Goal: Complete application form

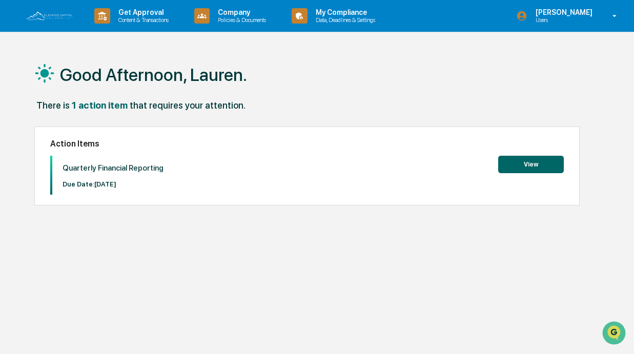
click at [547, 163] on button "View" at bounding box center [531, 164] width 66 height 17
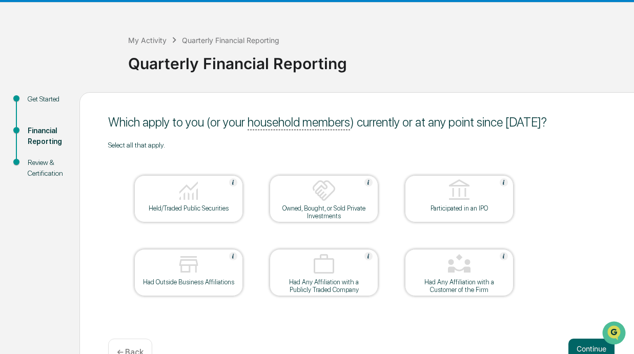
scroll to position [59, 0]
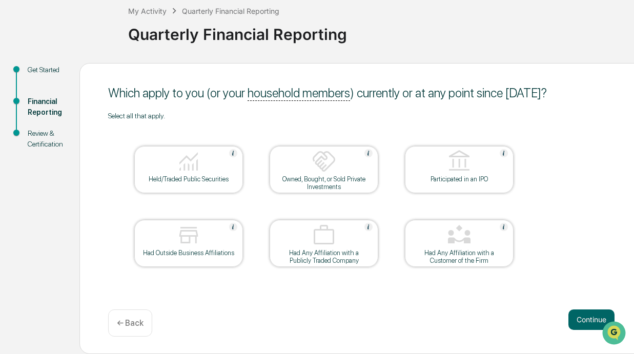
click at [234, 183] on div "Held/Traded Public Securities" at bounding box center [188, 169] width 109 height 47
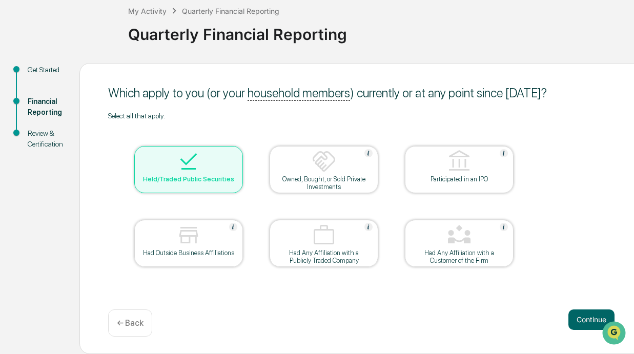
click at [231, 176] on div "Held/Traded Public Securities" at bounding box center [188, 179] width 92 height 8
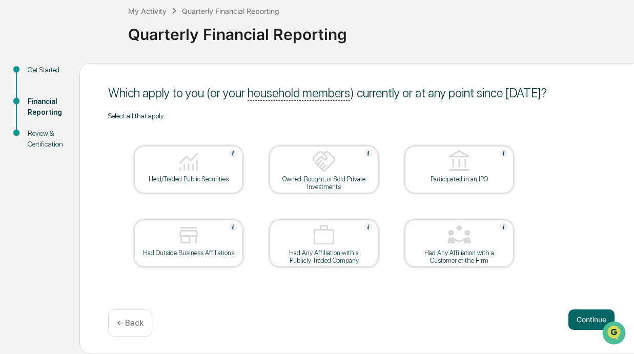
click at [231, 176] on div "Held/Traded Public Securities" at bounding box center [188, 179] width 92 height 8
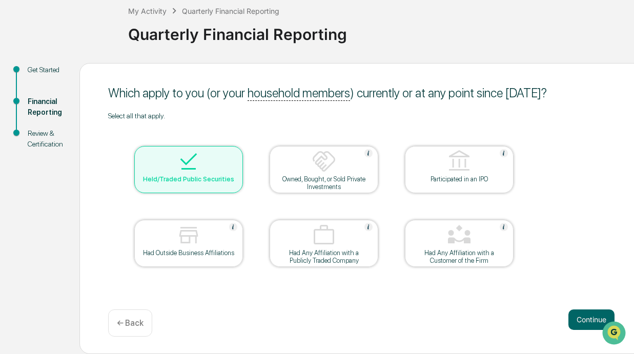
click at [221, 253] on div "Had Outside Business Affiliations" at bounding box center [188, 253] width 92 height 8
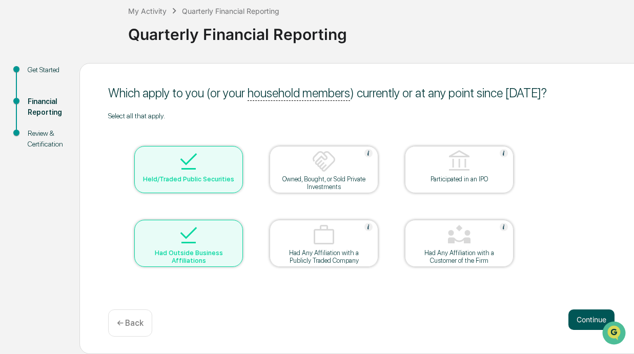
click at [575, 322] on button "Continue" at bounding box center [591, 319] width 46 height 20
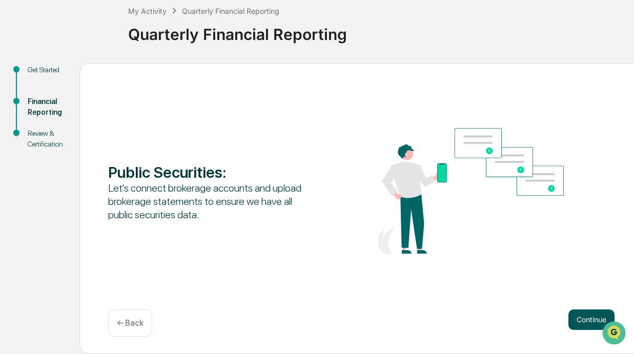
click at [575, 318] on button "Continue" at bounding box center [591, 319] width 46 height 20
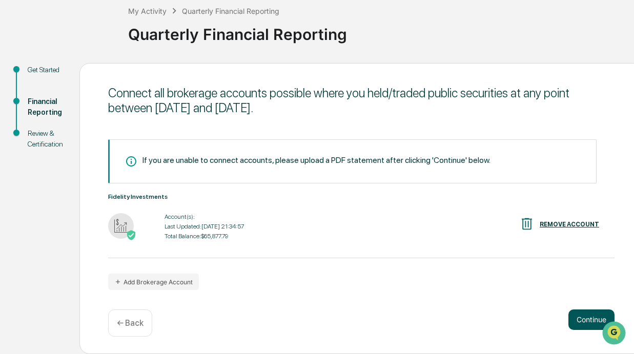
click at [574, 317] on button "Continue" at bounding box center [591, 319] width 46 height 20
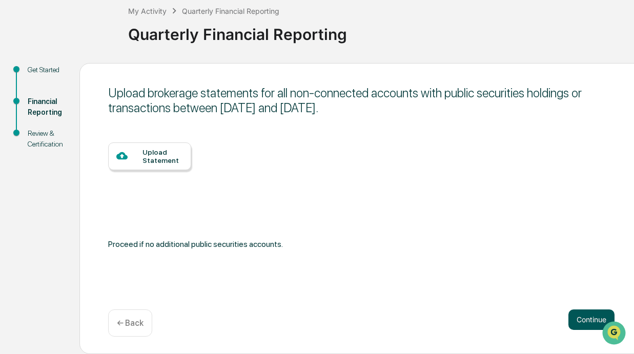
click at [574, 317] on button "Continue" at bounding box center [591, 319] width 46 height 20
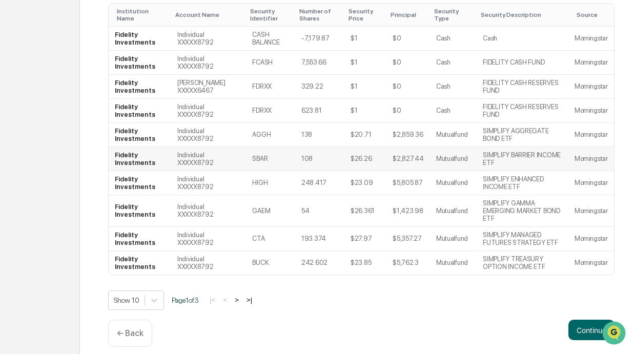
scroll to position [222, 0]
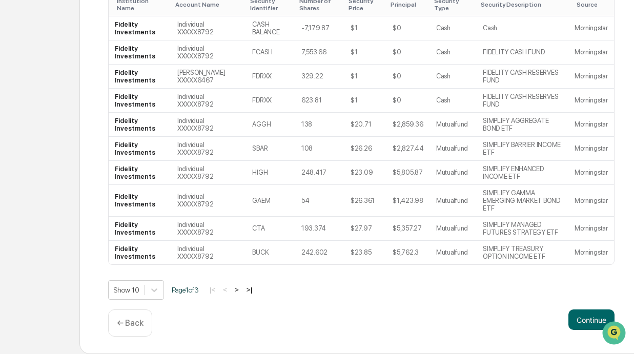
click at [143, 324] on p "← Back" at bounding box center [130, 323] width 27 height 10
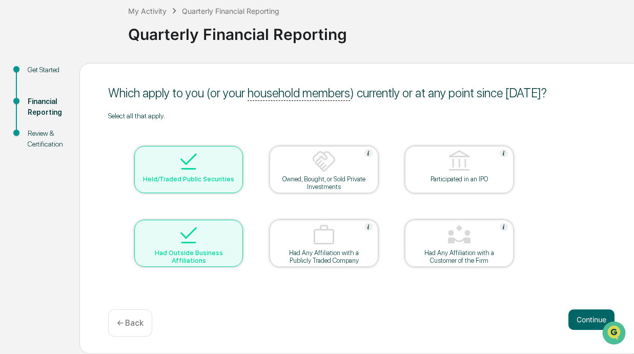
click at [194, 163] on img at bounding box center [188, 161] width 25 height 25
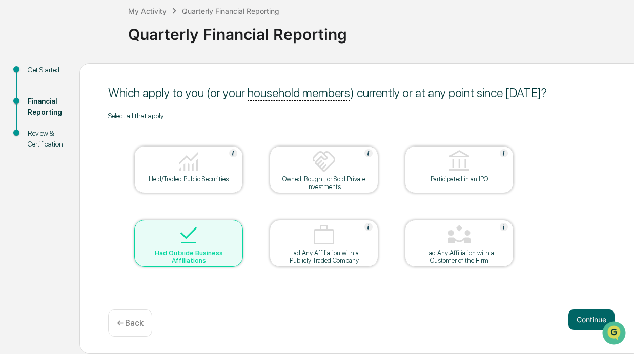
click at [194, 163] on img at bounding box center [188, 161] width 25 height 25
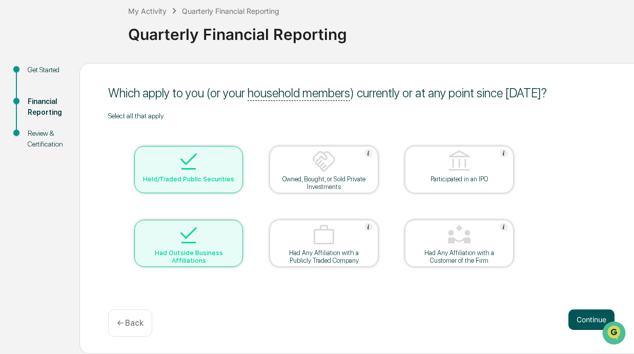
click at [576, 319] on button "Continue" at bounding box center [591, 319] width 46 height 20
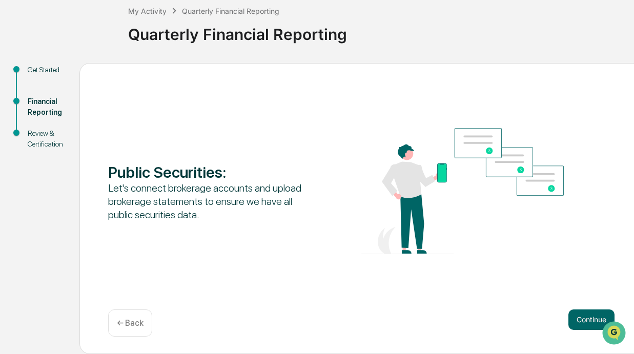
click at [576, 319] on button "Continue" at bounding box center [591, 319] width 46 height 20
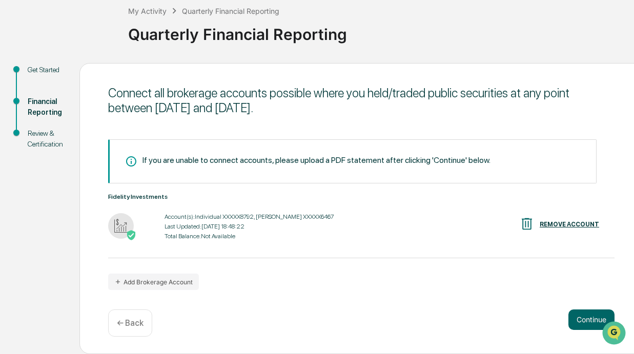
click at [576, 319] on button "Continue" at bounding box center [591, 319] width 46 height 20
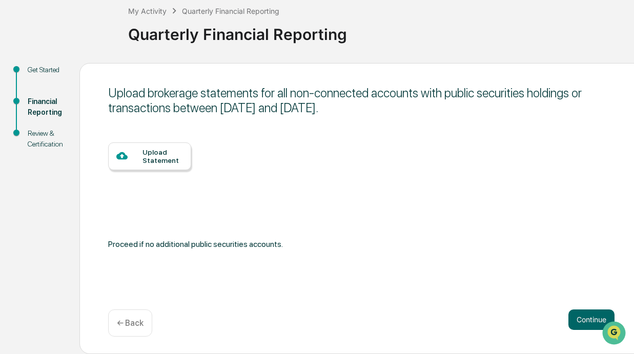
click at [576, 319] on button "Continue" at bounding box center [591, 319] width 46 height 20
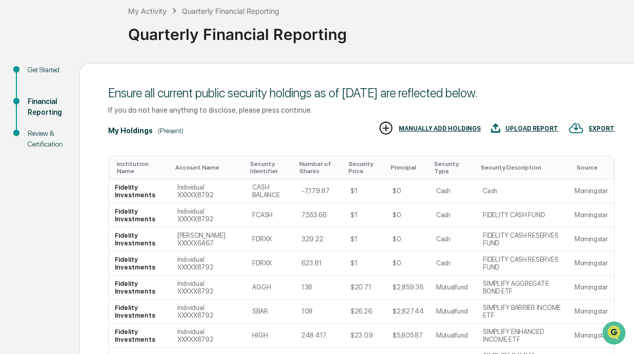
click at [576, 319] on td "Morningstar" at bounding box center [591, 312] width 46 height 24
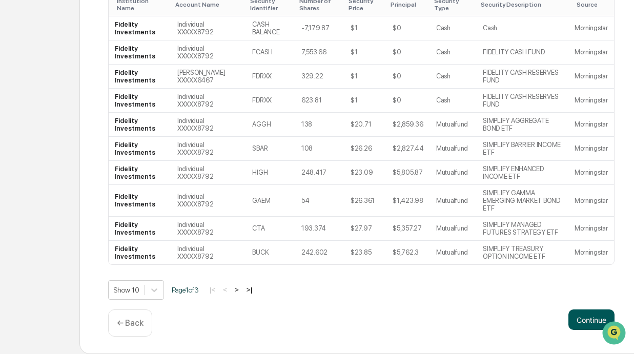
click at [578, 314] on button "Continue" at bounding box center [591, 319] width 46 height 20
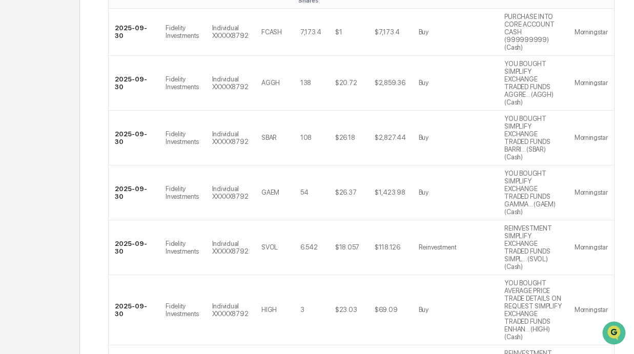
scroll to position [528, 0]
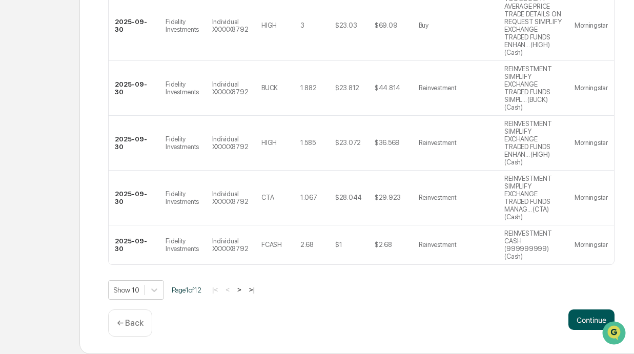
click at [578, 316] on button "Continue" at bounding box center [591, 319] width 46 height 20
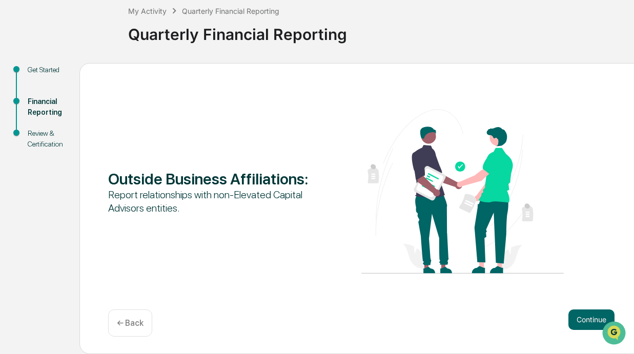
scroll to position [59, 0]
click at [578, 316] on button "Continue" at bounding box center [591, 319] width 46 height 20
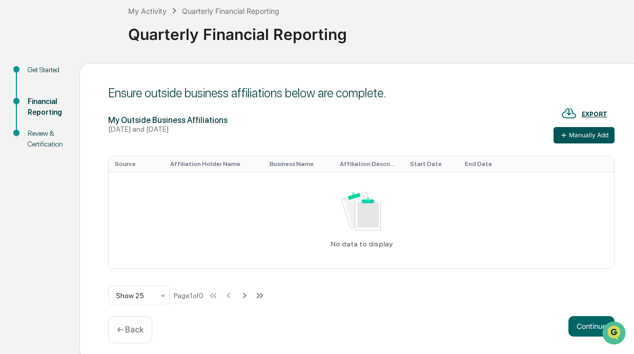
click at [594, 137] on button "Manually Add" at bounding box center [583, 135] width 61 height 16
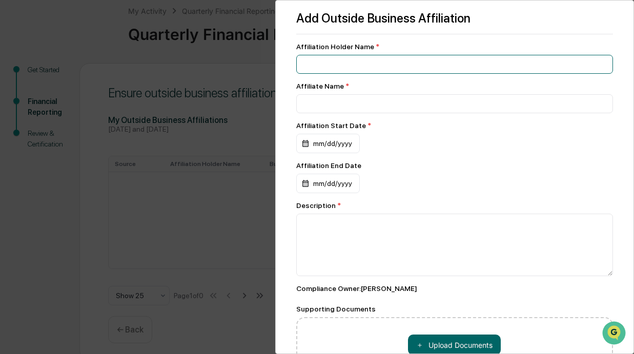
click at [372, 62] on input at bounding box center [454, 64] width 317 height 19
type input "**********"
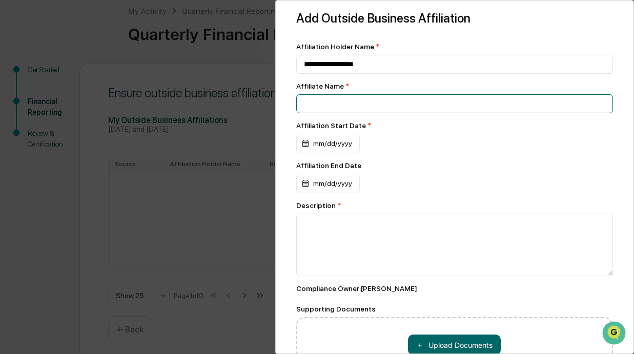
click at [384, 101] on input at bounding box center [454, 103] width 317 height 19
type input "**********"
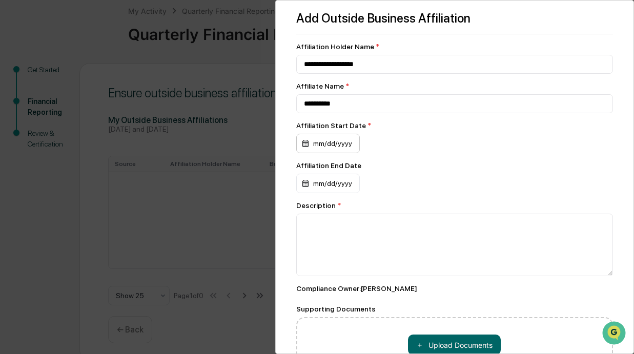
click at [323, 145] on div "mm/dd/yyyy" at bounding box center [328, 143] width 64 height 19
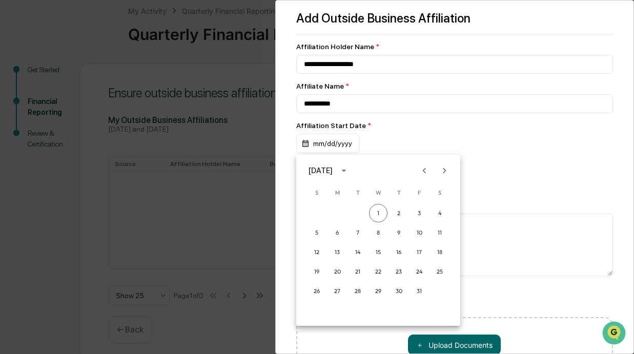
click at [349, 172] on icon "calendar view is open, switch to year view" at bounding box center [343, 170] width 11 height 11
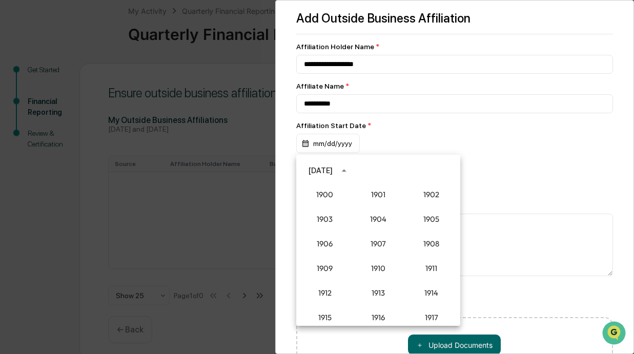
scroll to position [949, 0]
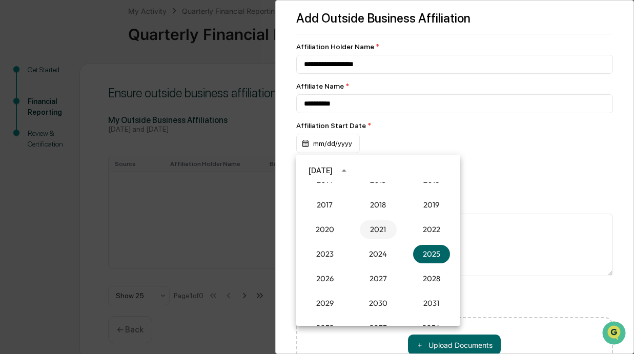
click at [375, 234] on button "2021" at bounding box center [378, 229] width 37 height 18
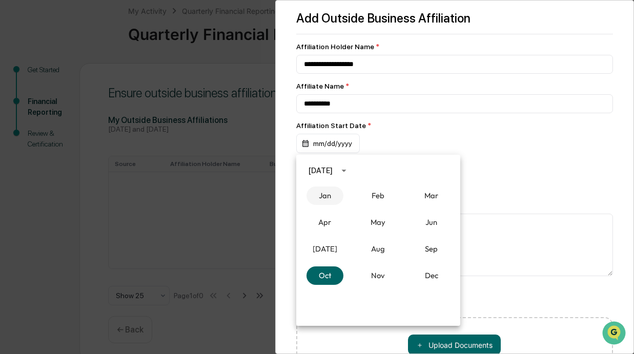
click at [329, 195] on button "Jan" at bounding box center [324, 195] width 37 height 18
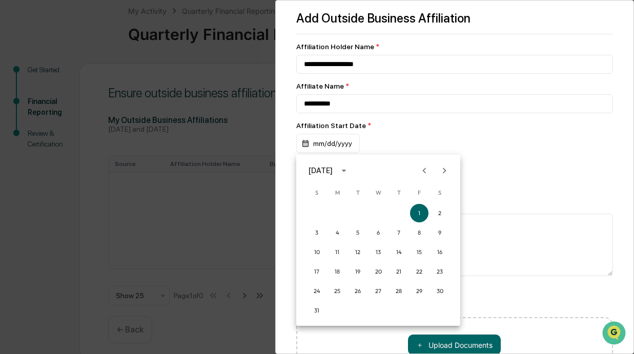
click at [392, 148] on div at bounding box center [317, 177] width 634 height 354
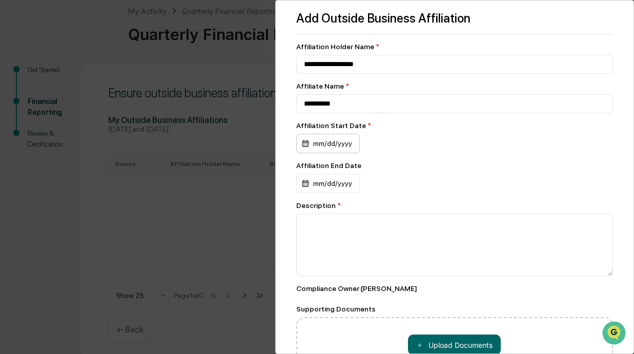
click at [343, 152] on div "mm/dd/yyyy" at bounding box center [328, 143] width 64 height 19
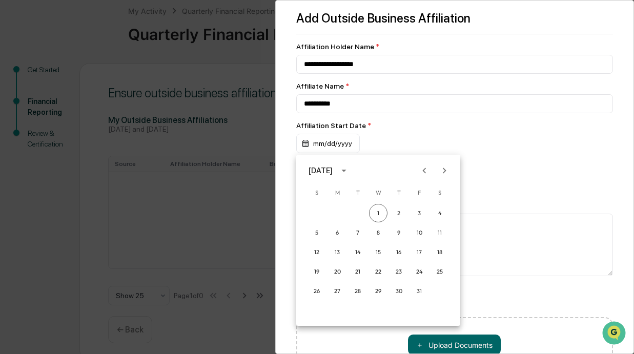
click at [349, 173] on icon "calendar view is open, switch to year view" at bounding box center [343, 170] width 11 height 11
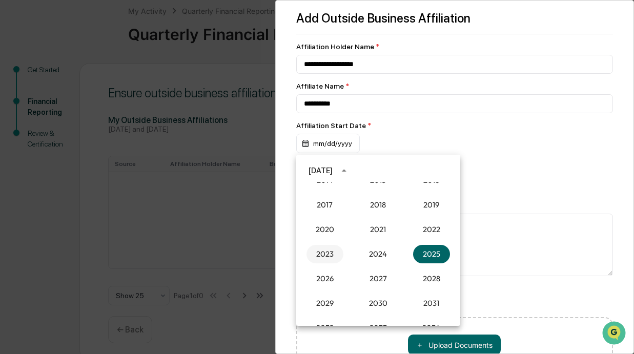
click at [327, 255] on button "2023" at bounding box center [324, 254] width 37 height 18
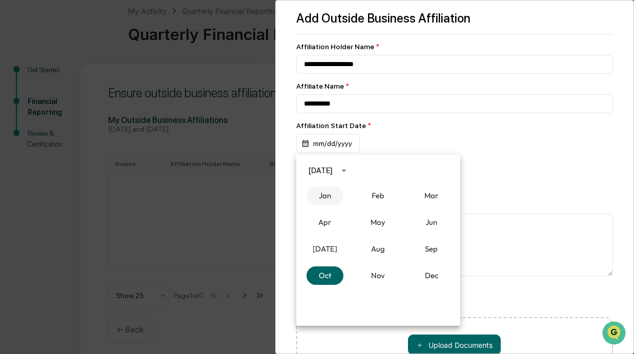
click at [333, 197] on button "Jan" at bounding box center [324, 195] width 37 height 18
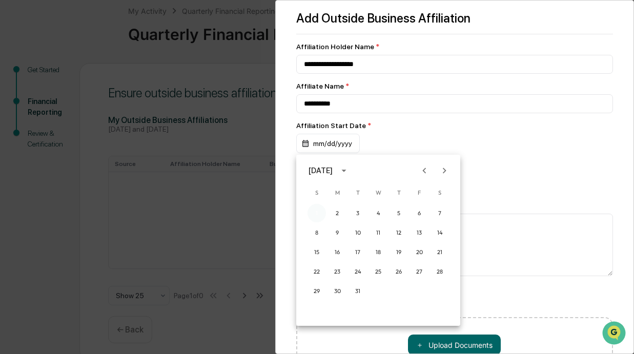
click at [321, 210] on button "1" at bounding box center [316, 213] width 18 height 18
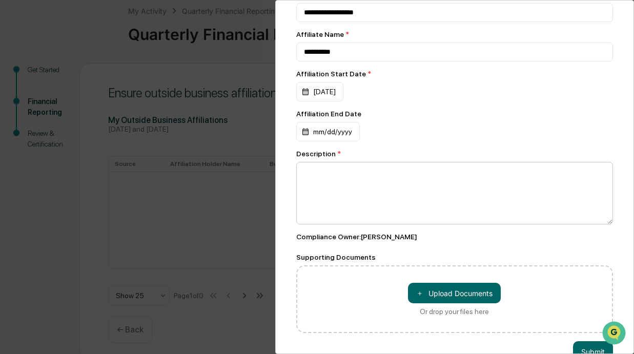
scroll to position [78, 0]
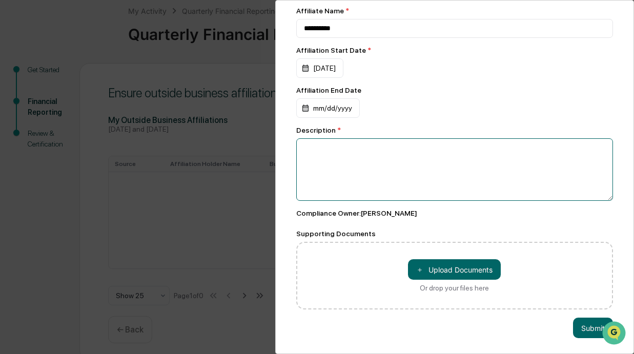
click at [358, 182] on textarea at bounding box center [454, 169] width 317 height 62
drag, startPoint x: 404, startPoint y: 151, endPoint x: 326, endPoint y: 151, distance: 77.9
click at [326, 151] on textarea "**********" at bounding box center [454, 169] width 317 height 62
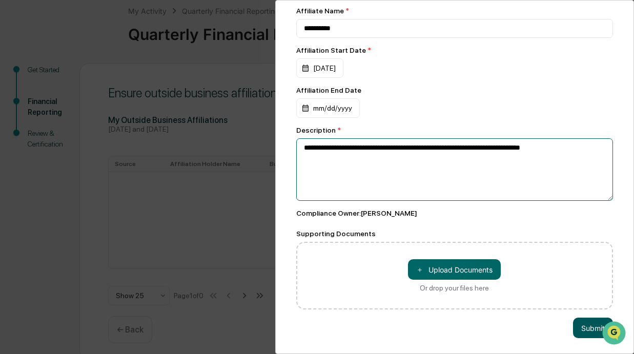
type textarea "**********"
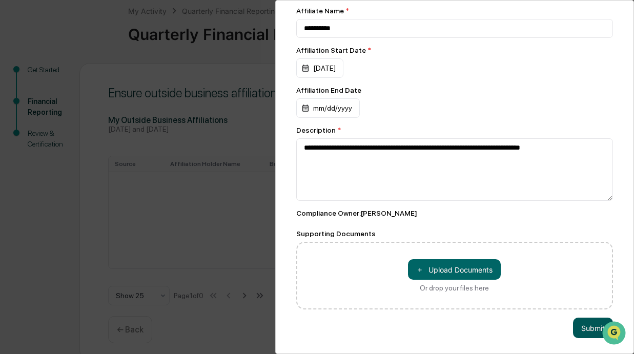
click at [575, 328] on button "Submit" at bounding box center [593, 328] width 40 height 20
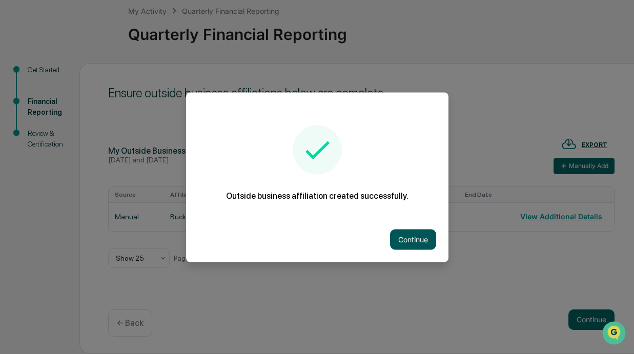
click at [420, 242] on button "Continue" at bounding box center [413, 239] width 46 height 20
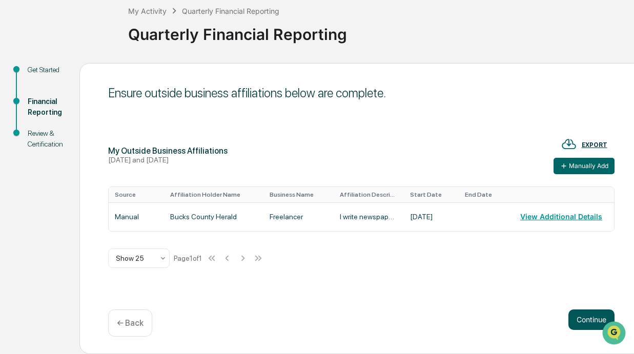
click at [585, 316] on button "Continue" at bounding box center [591, 319] width 46 height 20
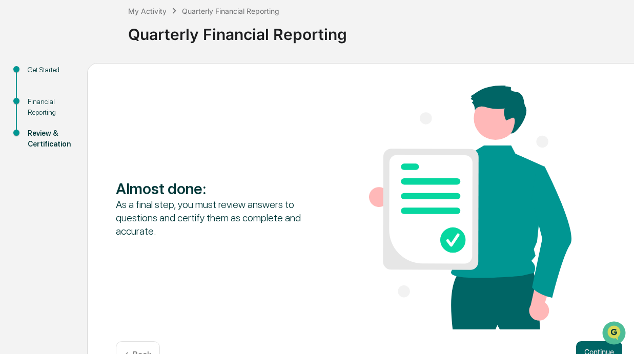
scroll to position [91, 0]
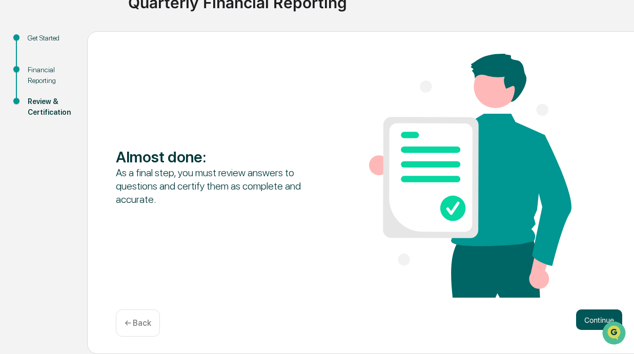
click at [587, 319] on button "Continue" at bounding box center [599, 319] width 46 height 20
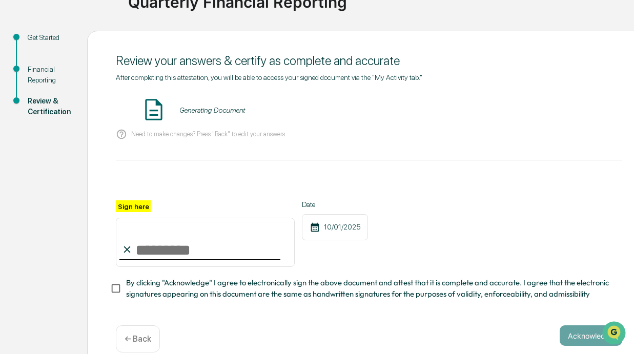
scroll to position [107, 0]
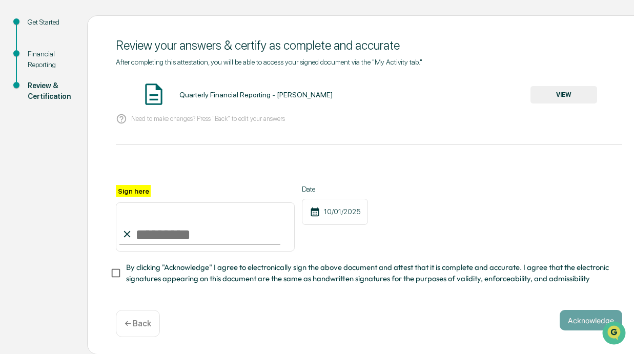
click at [154, 227] on input "Sign here" at bounding box center [205, 226] width 179 height 49
type input "**********"
click at [569, 318] on button "Acknowledge" at bounding box center [590, 320] width 62 height 20
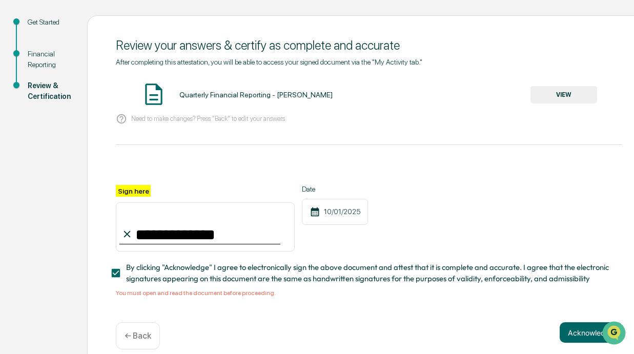
click at [562, 98] on button "VIEW" at bounding box center [563, 94] width 67 height 17
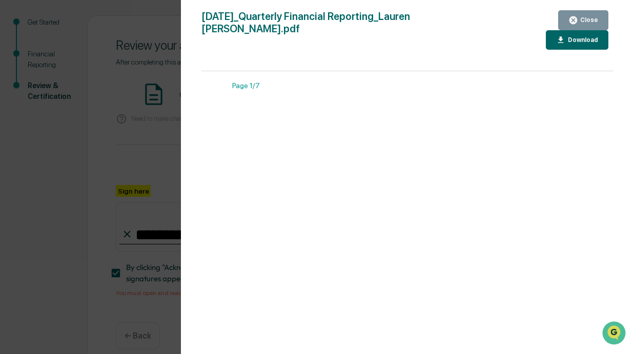
click at [582, 17] on div "Close" at bounding box center [588, 19] width 20 height 7
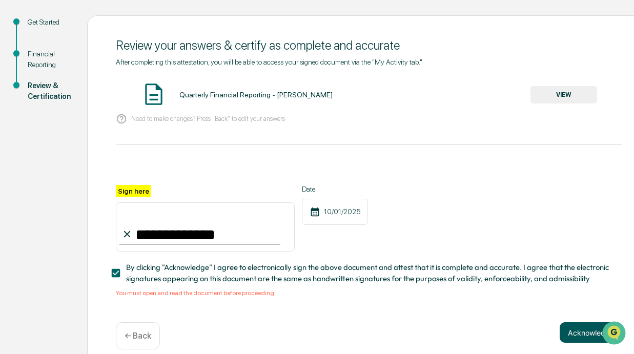
click at [578, 327] on button "Acknowledge" at bounding box center [590, 332] width 62 height 20
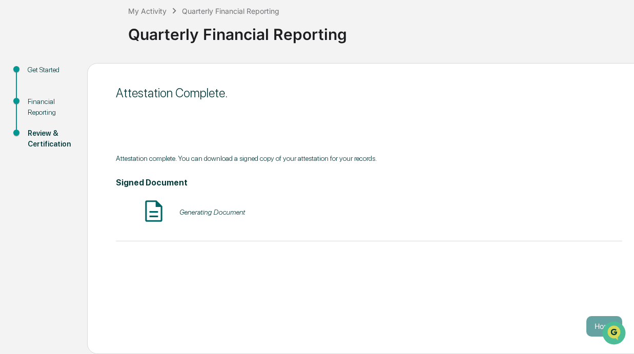
scroll to position [59, 0]
